Goal: Task Accomplishment & Management: Use online tool/utility

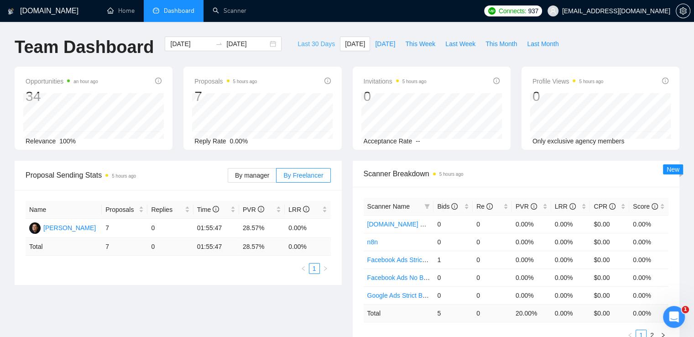
click at [310, 45] on span "Last 30 Days" at bounding box center [315, 44] width 37 height 10
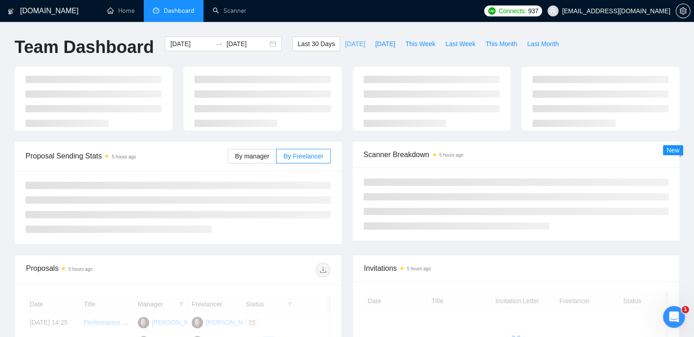
click at [345, 43] on span "[DATE]" at bounding box center [355, 44] width 20 height 10
type input "[DATE]"
click at [217, 7] on link "Scanner" at bounding box center [230, 11] width 34 height 8
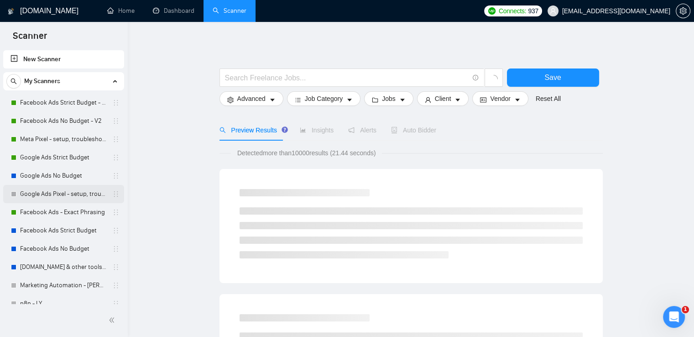
click at [64, 198] on link "Google Ads Pixel - setup, troubleshooting, tracking" at bounding box center [63, 194] width 87 height 18
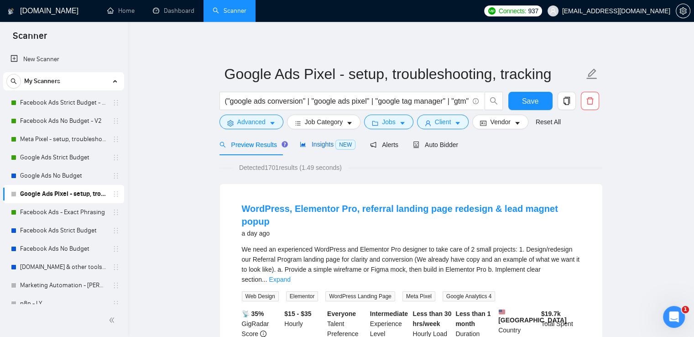
click at [323, 148] on span "Insights NEW" at bounding box center [328, 143] width 56 height 7
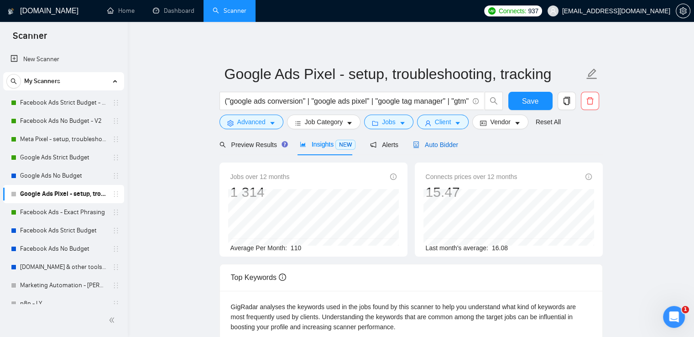
click at [431, 140] on div "Auto Bidder" at bounding box center [435, 145] width 45 height 10
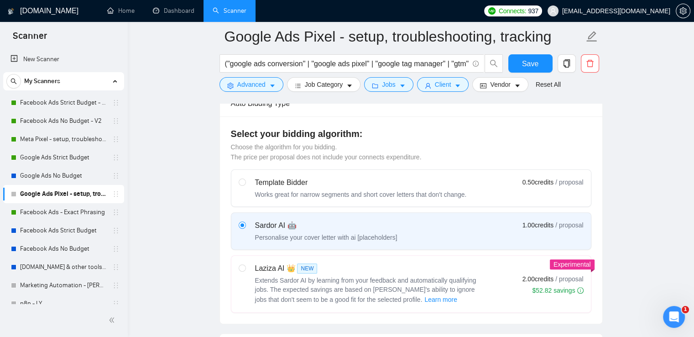
scroll to position [91, 0]
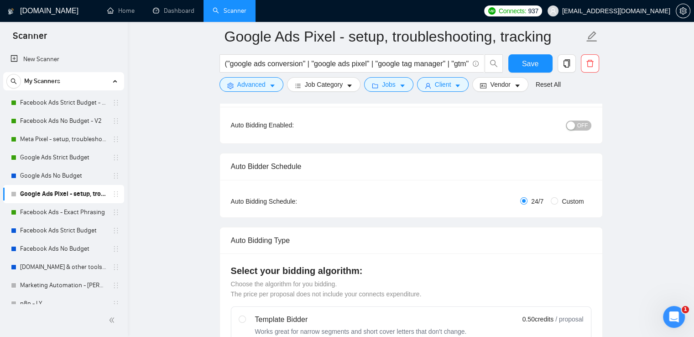
click at [588, 125] on span "OFF" at bounding box center [582, 125] width 11 height 10
click at [519, 62] on button "Save" at bounding box center [530, 63] width 44 height 18
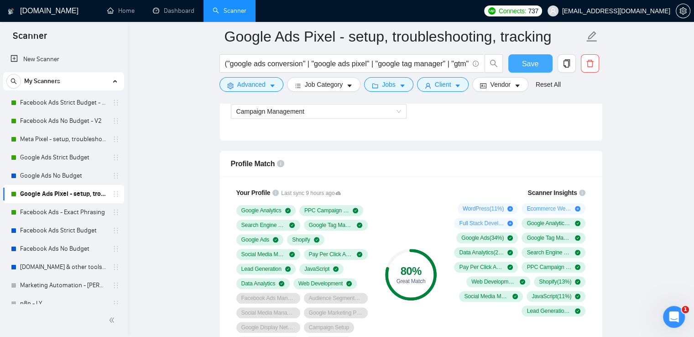
scroll to position [593, 0]
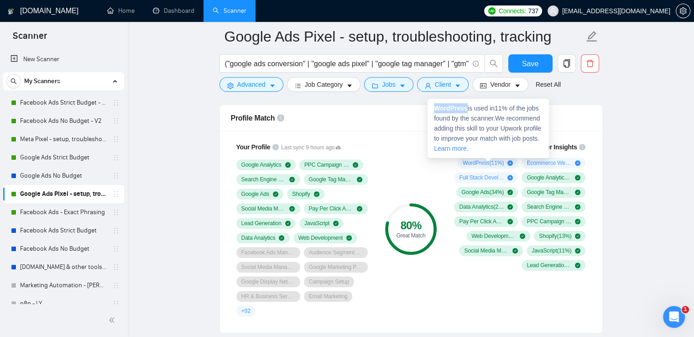
drag, startPoint x: 432, startPoint y: 109, endPoint x: 454, endPoint y: 109, distance: 21.9
click at [465, 110] on div "WordPress is used in 11 % of the jobs found by the scanner. We recommend adding…" at bounding box center [487, 128] width 121 height 59
copy strong "WordPress"
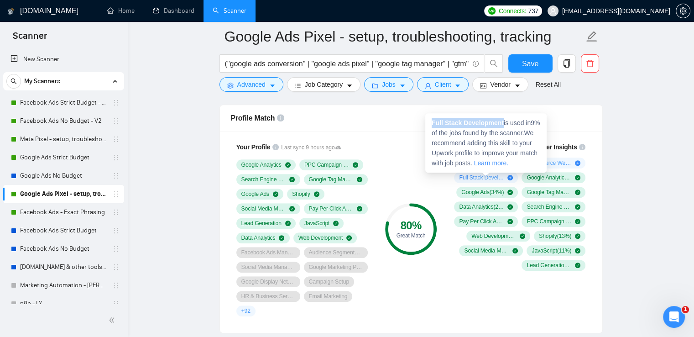
drag, startPoint x: 433, startPoint y: 121, endPoint x: 502, endPoint y: 123, distance: 68.9
click at [502, 123] on strong "Full Stack Development" at bounding box center [468, 122] width 72 height 7
copy strong "Full Stack Development"
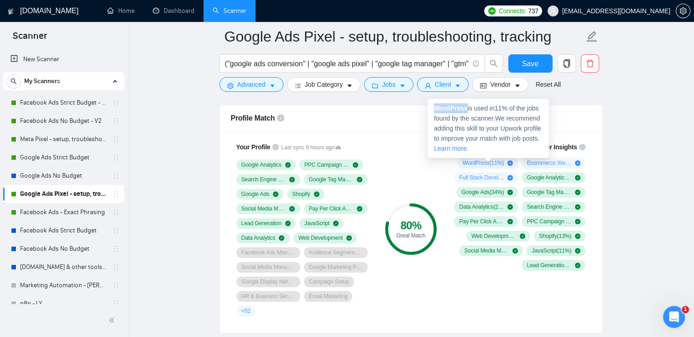
drag, startPoint x: 434, startPoint y: 107, endPoint x: 465, endPoint y: 110, distance: 31.7
click at [465, 110] on strong "WordPress" at bounding box center [451, 107] width 34 height 7
copy strong "WordPress"
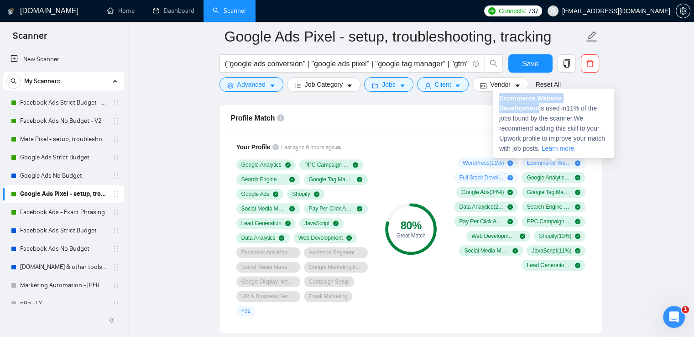
drag, startPoint x: 499, startPoint y: 99, endPoint x: 605, endPoint y: 98, distance: 106.3
click at [605, 98] on div "Ecommerce Website Development is used in 11 % of the jobs found by the scanner.…" at bounding box center [553, 122] width 121 height 69
copy strong "Ecommerce Website Development"
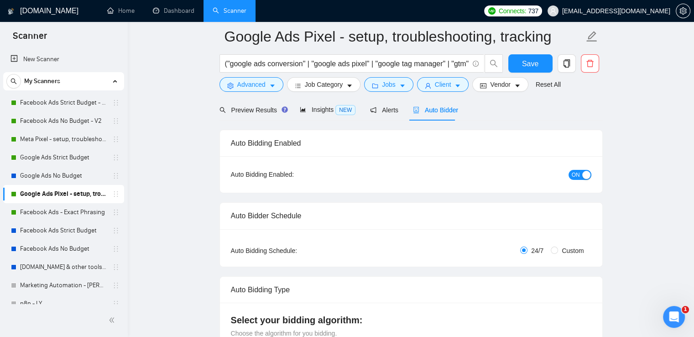
scroll to position [91, 0]
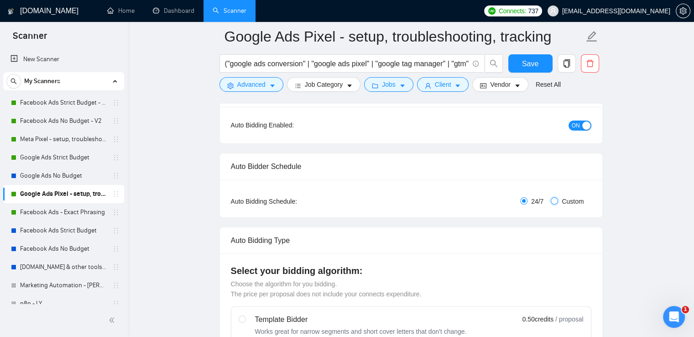
click at [555, 198] on input "Custom" at bounding box center [554, 200] width 7 height 7
radio input "true"
radio input "false"
checkbox input "true"
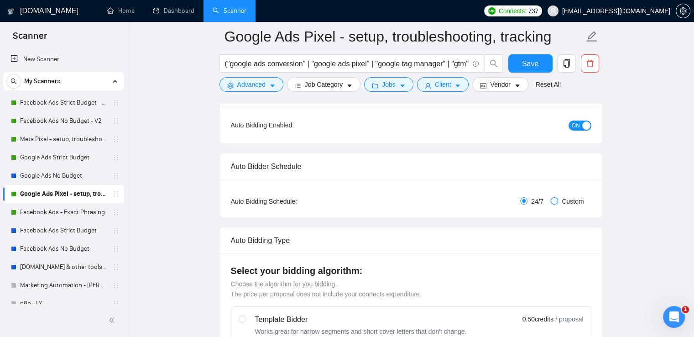
checkbox input "true"
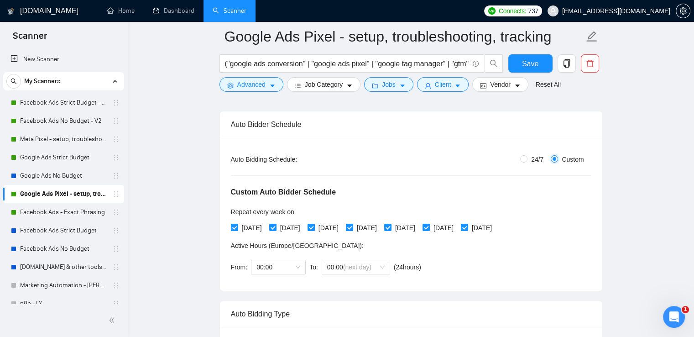
scroll to position [182, 0]
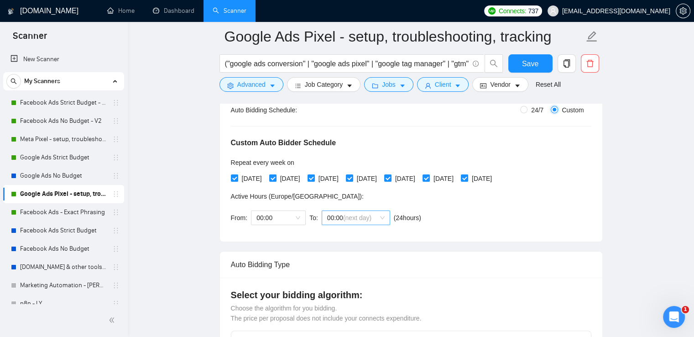
click at [370, 215] on span "00:00 (next day)" at bounding box center [355, 218] width 57 height 14
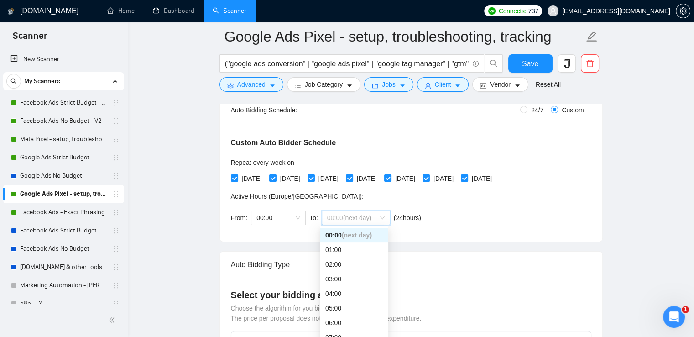
click at [370, 215] on span "00:00 (next day)" at bounding box center [355, 218] width 57 height 14
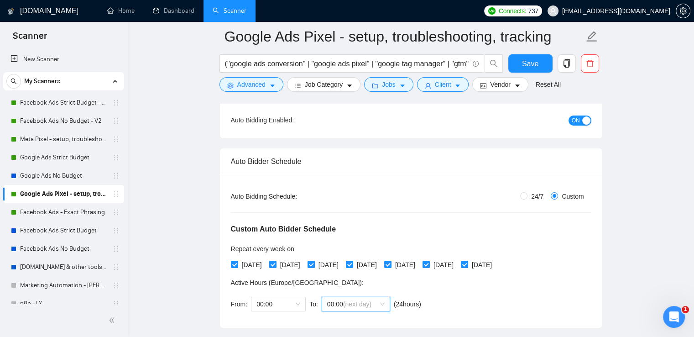
scroll to position [91, 0]
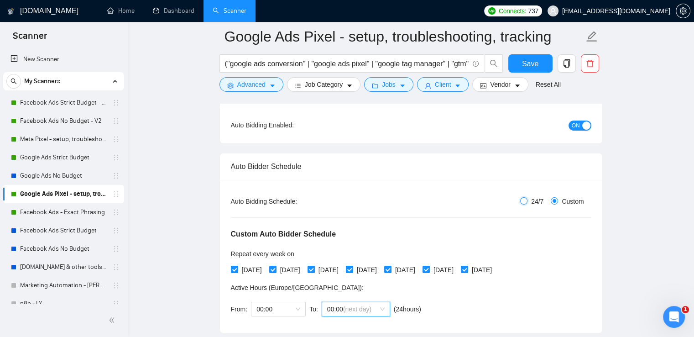
click at [524, 200] on input "24/7" at bounding box center [523, 200] width 7 height 7
radio input "true"
radio input "false"
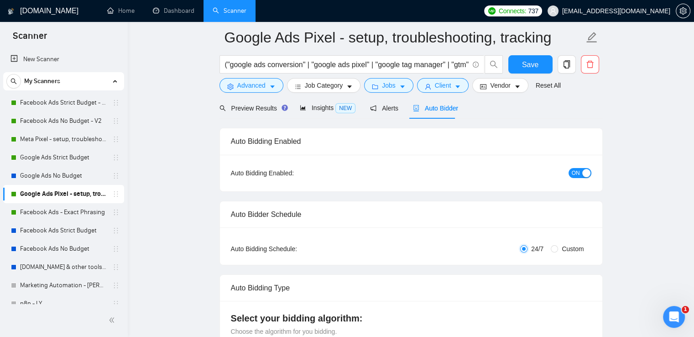
scroll to position [0, 0]
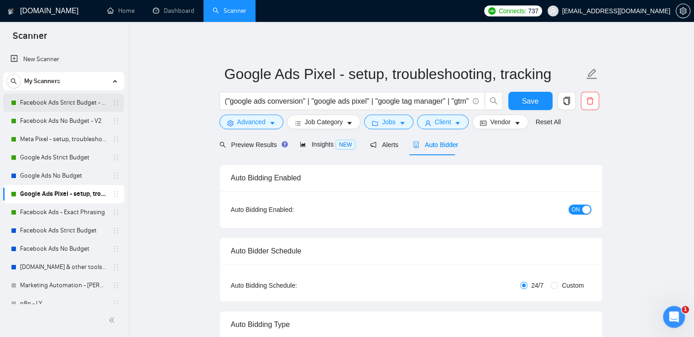
click at [47, 103] on link "Facebook Ads Strict Budget - V2" at bounding box center [63, 103] width 87 height 18
click at [529, 106] on span "Save" at bounding box center [530, 100] width 16 height 11
click at [78, 102] on link "Facebook Ads Strict Budget - V2" at bounding box center [63, 103] width 87 height 18
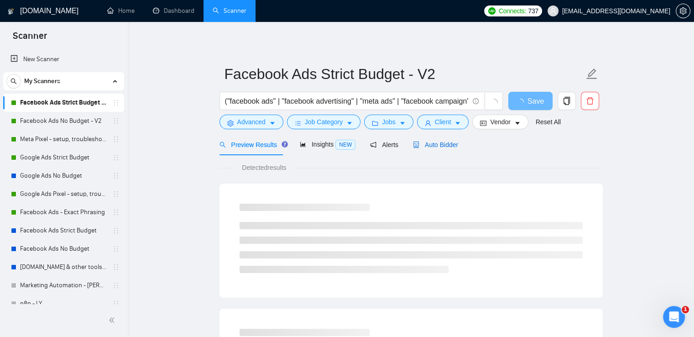
click at [425, 148] on span "Auto Bidder" at bounding box center [435, 144] width 45 height 7
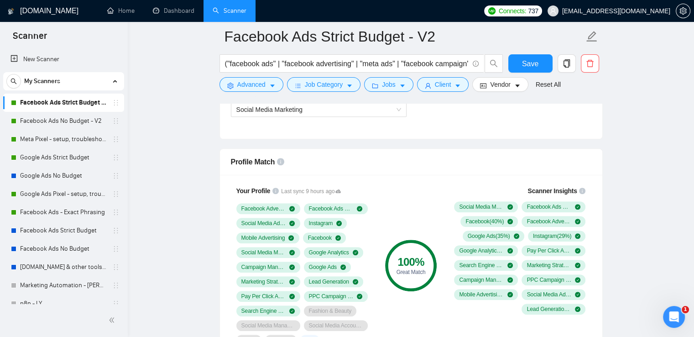
scroll to position [639, 0]
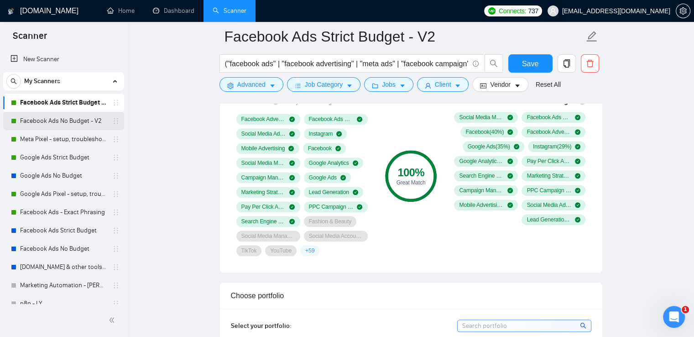
click at [49, 121] on link "Facebook Ads No Budget - V2" at bounding box center [63, 121] width 87 height 18
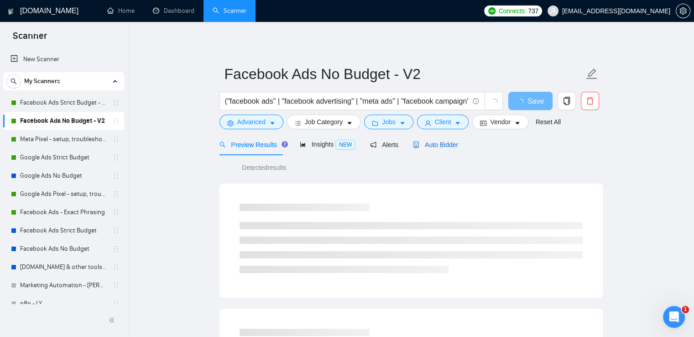
click at [445, 146] on span "Auto Bidder" at bounding box center [435, 144] width 45 height 7
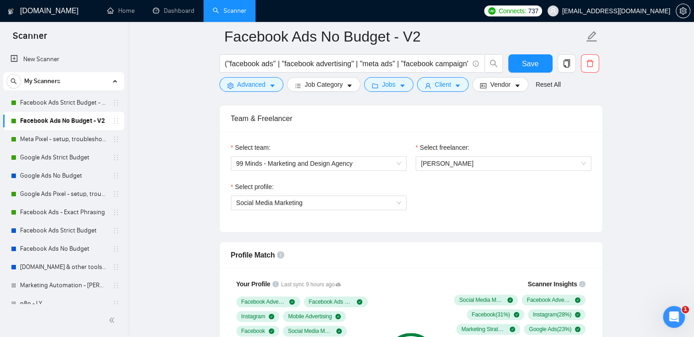
scroll to position [593, 0]
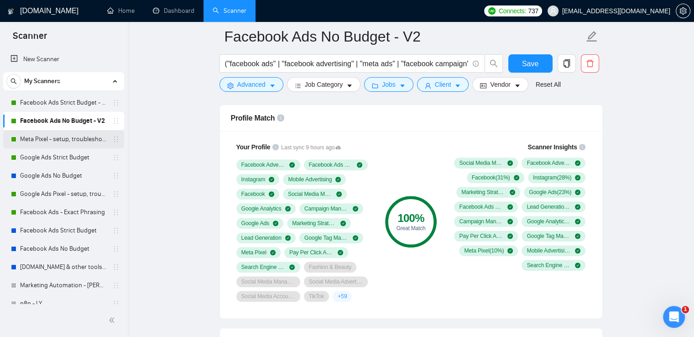
click at [75, 140] on link "Meta Pixel - setup, troubleshooting, tracking" at bounding box center [63, 139] width 87 height 18
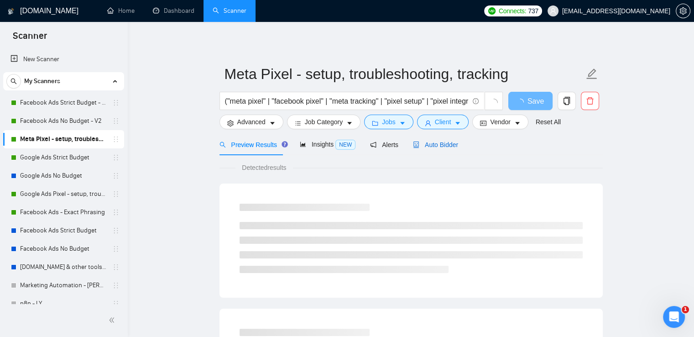
click at [427, 141] on span "Auto Bidder" at bounding box center [435, 144] width 45 height 7
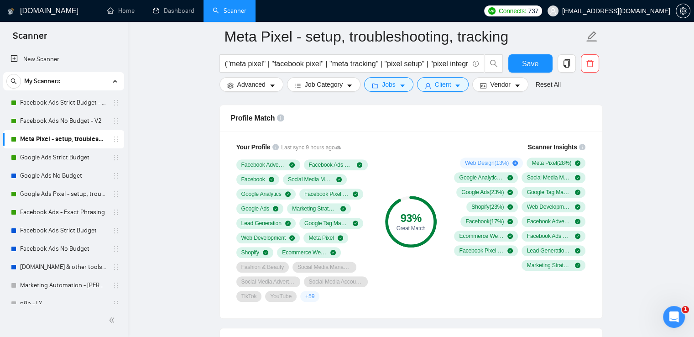
scroll to position [547, 0]
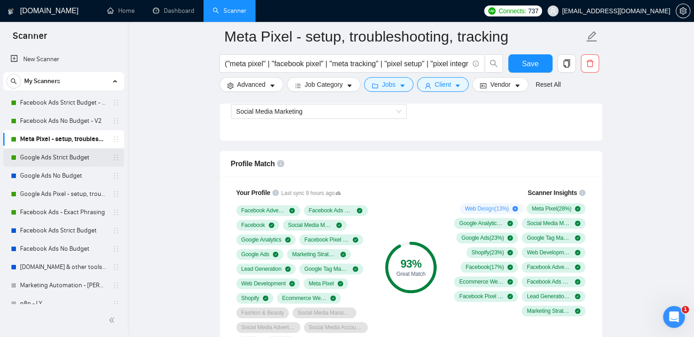
click at [56, 155] on link "Google Ads Strict Budget" at bounding box center [63, 157] width 87 height 18
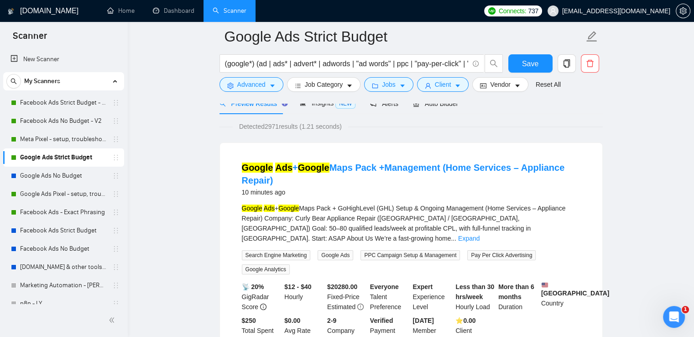
scroll to position [46, 0]
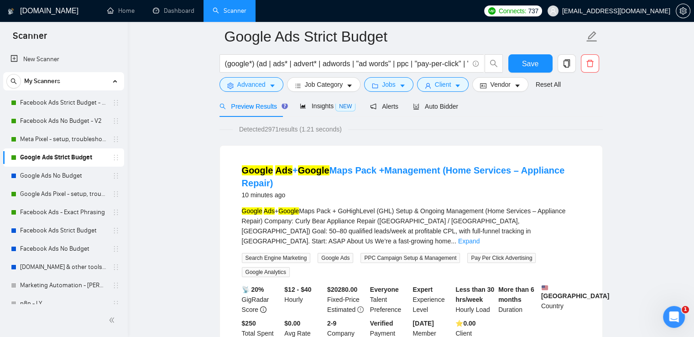
click at [452, 103] on div at bounding box center [410, 99] width 383 height 7
click at [430, 105] on span "Auto Bidder" at bounding box center [435, 106] width 45 height 7
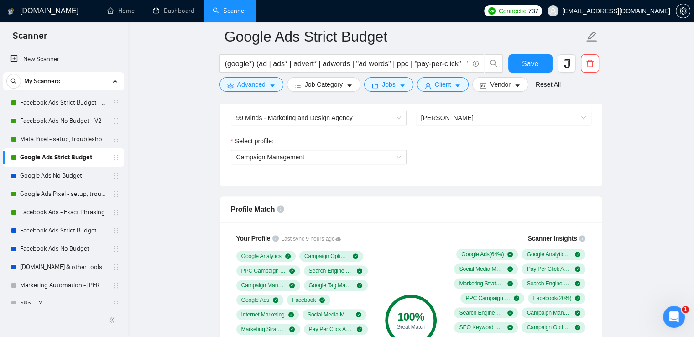
scroll to position [639, 0]
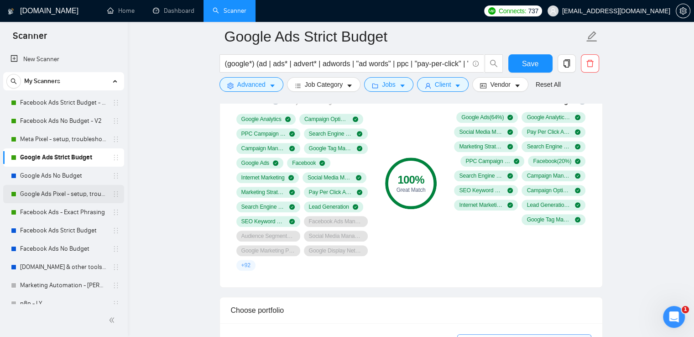
click at [85, 196] on link "Google Ads Pixel - setup, troubleshooting, tracking" at bounding box center [63, 194] width 87 height 18
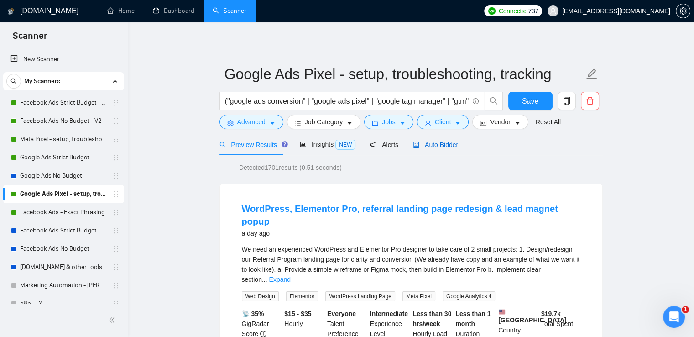
click at [443, 146] on span "Auto Bidder" at bounding box center [435, 144] width 45 height 7
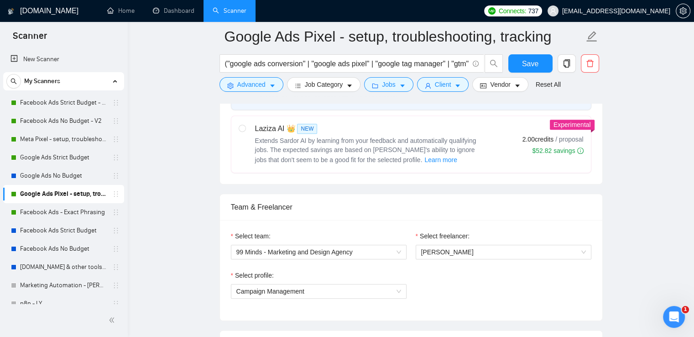
scroll to position [547, 0]
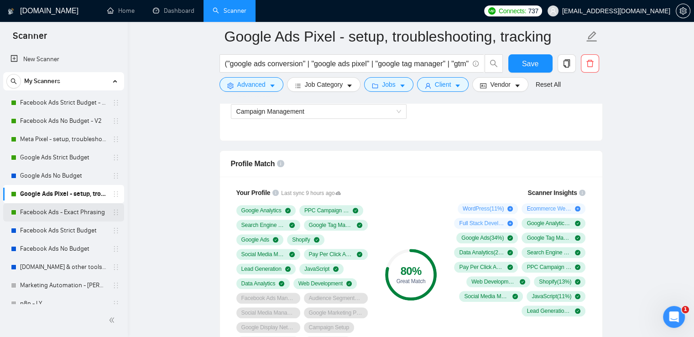
click at [47, 213] on link "Facebook Ads - Exact Phrasing" at bounding box center [63, 212] width 87 height 18
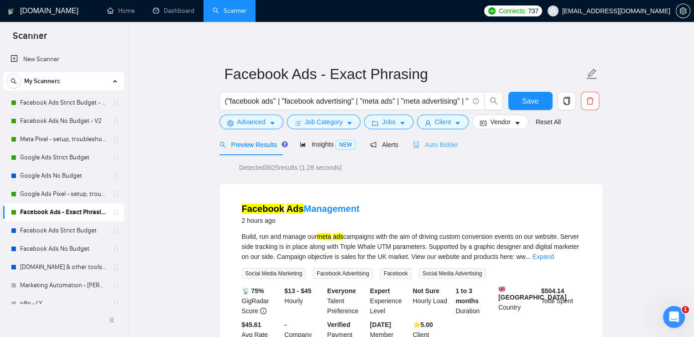
click at [452, 152] on div "Auto Bidder" at bounding box center [435, 144] width 45 height 21
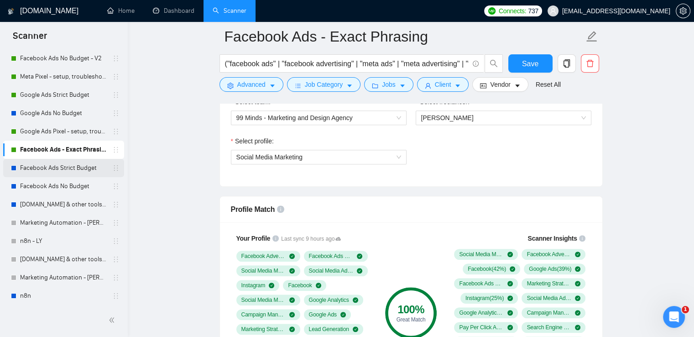
scroll to position [64, 0]
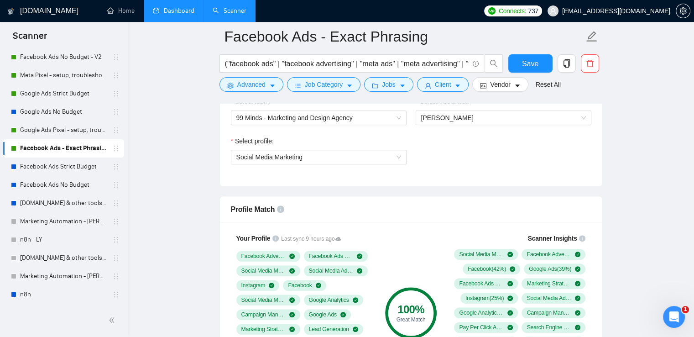
click at [172, 12] on link "Dashboard" at bounding box center [174, 11] width 42 height 8
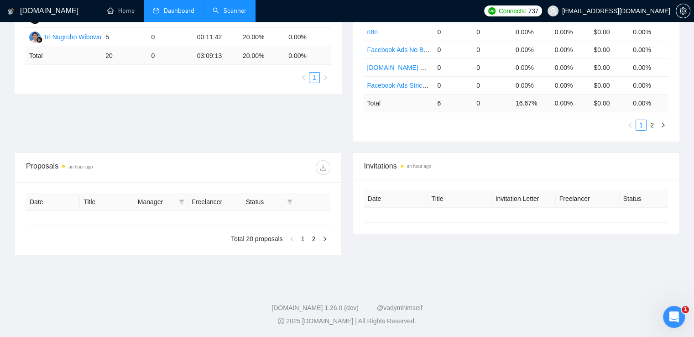
type input "[DATE]"
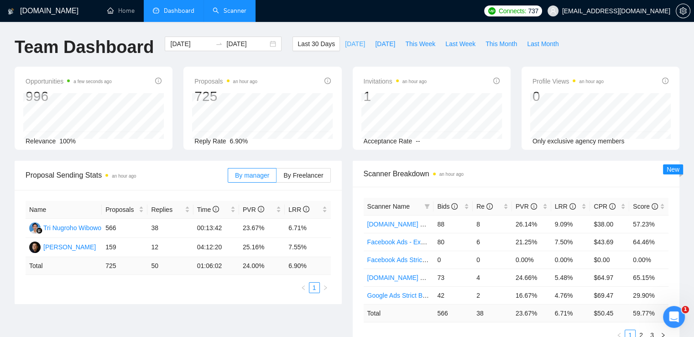
click at [345, 46] on span "[DATE]" at bounding box center [355, 44] width 20 height 10
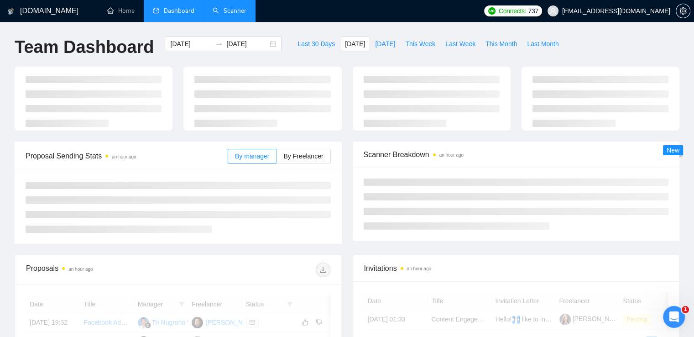
type input "[DATE]"
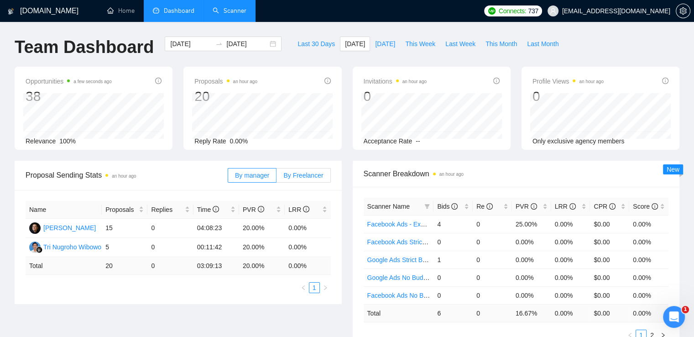
click at [301, 175] on span "By Freelancer" at bounding box center [303, 175] width 40 height 7
click at [276, 177] on input "By Freelancer" at bounding box center [276, 177] width 0 height 0
